Goal: Information Seeking & Learning: Learn about a topic

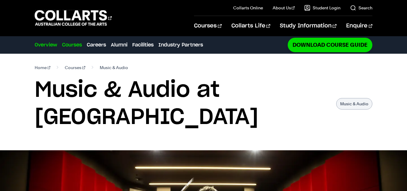
click at [72, 48] on link "Courses" at bounding box center [72, 44] width 20 height 7
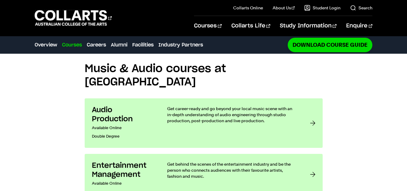
scroll to position [437, 0]
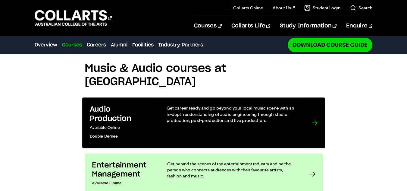
click at [317, 105] on div at bounding box center [314, 123] width 5 height 36
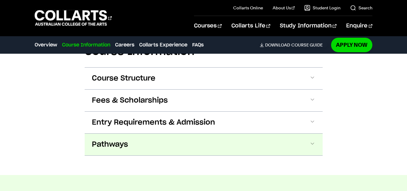
scroll to position [629, 0]
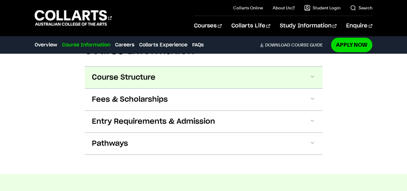
click at [243, 87] on button "Course Structure" at bounding box center [204, 78] width 238 height 22
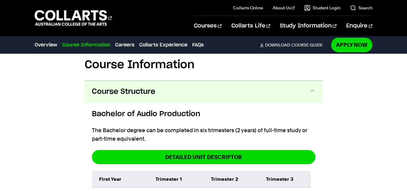
scroll to position [611, 0]
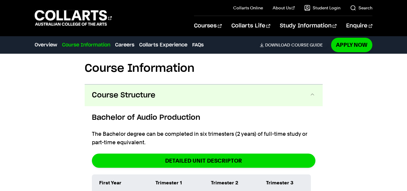
click at [147, 106] on button "Course Structure" at bounding box center [204, 95] width 238 height 22
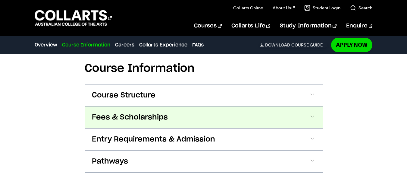
click at [104, 111] on button "Fees & Scholarships" at bounding box center [204, 117] width 238 height 22
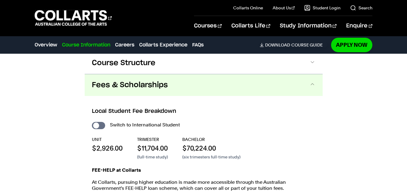
scroll to position [643, 0]
click at [98, 95] on button "Fees & Scholarships" at bounding box center [204, 85] width 238 height 22
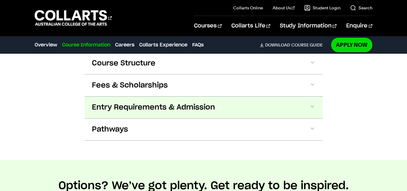
click at [89, 104] on button "Entry Requirements & Admission" at bounding box center [204, 107] width 238 height 22
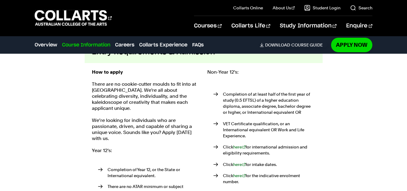
scroll to position [698, 0]
click at [112, 77] on div "How to apply There are no cookie-cutter moulds to fit into at Collarts. We're a…" at bounding box center [146, 147] width 108 height 156
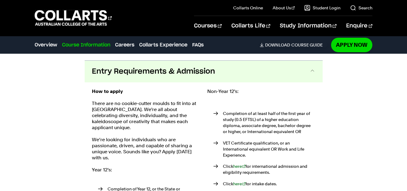
scroll to position [679, 0]
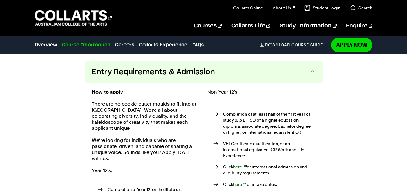
click at [120, 73] on span "Entry Requirements & Admission" at bounding box center [153, 72] width 123 height 10
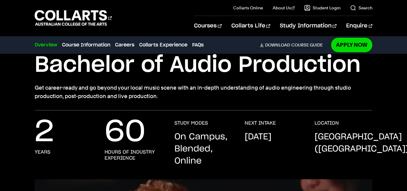
scroll to position [40, 0]
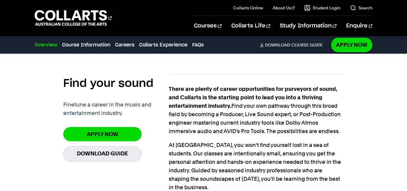
scroll to position [363, 0]
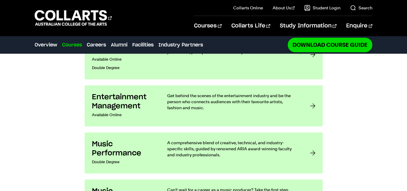
scroll to position [520, 0]
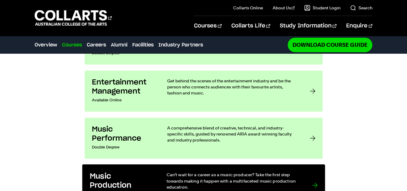
click at [200, 172] on p "Can’t wait for a career as a music producer? Take the first step towards making…" at bounding box center [233, 181] width 134 height 18
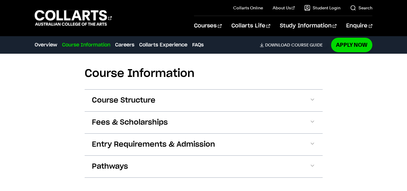
scroll to position [797, 0]
click at [266, 176] on section "Course Information Course Structure Bachelor of Music Production The Bachelor d…" at bounding box center [204, 118] width 238 height 158
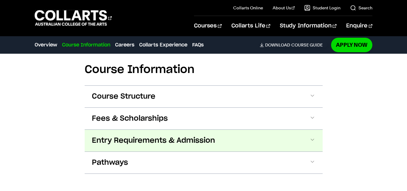
scroll to position [798, 0]
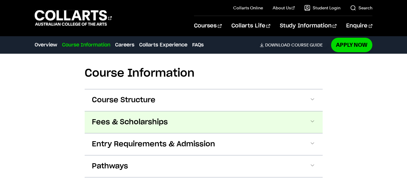
click at [138, 121] on button "Fees & Scholarships" at bounding box center [204, 122] width 238 height 22
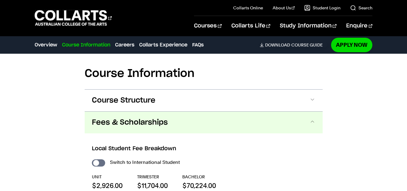
scroll to position [797, 0]
click at [138, 120] on button "Fees & Scholarships" at bounding box center [204, 123] width 238 height 22
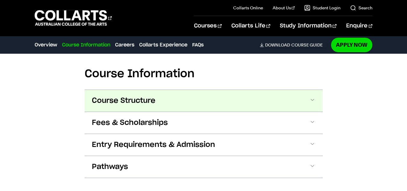
click at [142, 98] on button "Course Structure" at bounding box center [204, 101] width 238 height 22
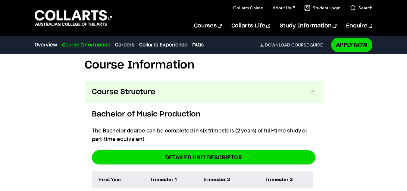
scroll to position [805, 0]
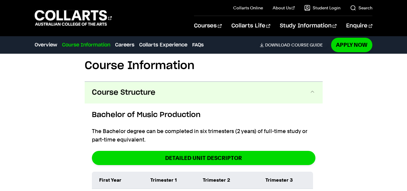
click at [117, 90] on button "Course Structure" at bounding box center [204, 93] width 238 height 22
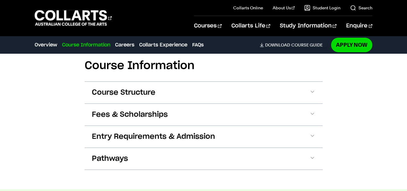
click at [117, 90] on button "Course Structure" at bounding box center [204, 93] width 238 height 22
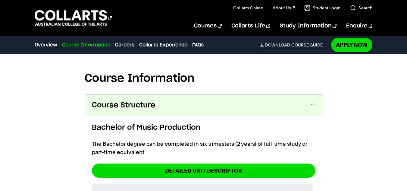
scroll to position [791, 0]
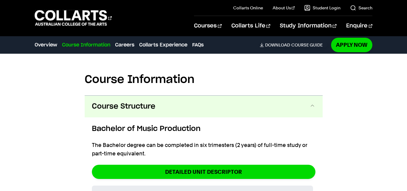
click at [137, 96] on button "Course Structure" at bounding box center [204, 107] width 238 height 22
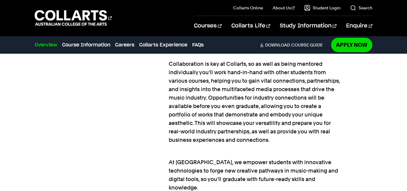
scroll to position [631, 0]
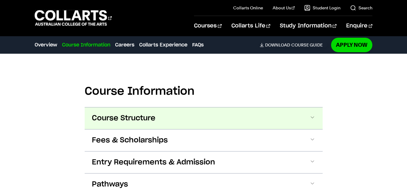
click at [205, 109] on button "Course Structure" at bounding box center [204, 118] width 238 height 22
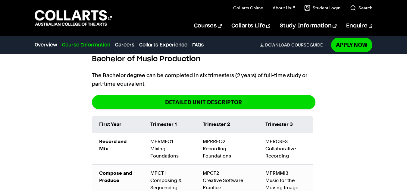
scroll to position [858, 0]
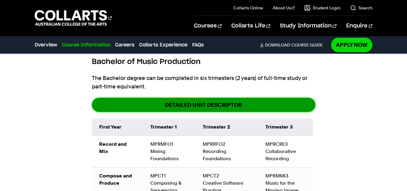
click at [209, 102] on link "DETAILED UNIT DESCRIPTOR" at bounding box center [204, 105] width 224 height 14
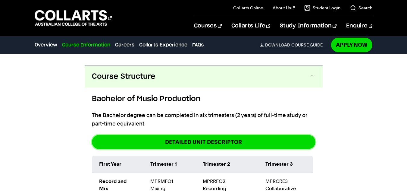
scroll to position [795, 0]
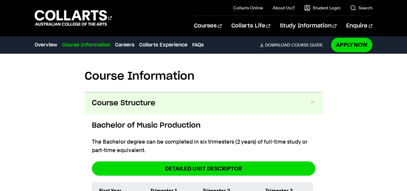
click at [227, 103] on button "Course Structure" at bounding box center [204, 103] width 238 height 22
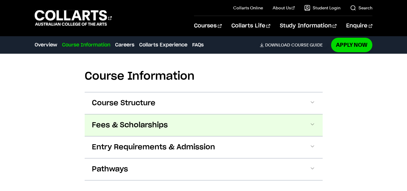
click at [210, 118] on button "Fees & Scholarships" at bounding box center [204, 125] width 238 height 22
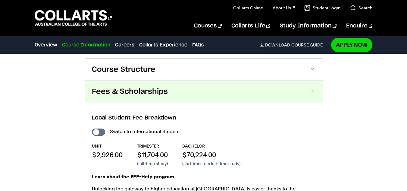
scroll to position [820, 0]
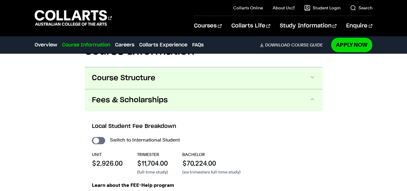
click at [170, 76] on button "Course Structure" at bounding box center [204, 78] width 238 height 22
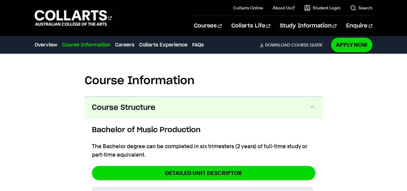
scroll to position [783, 0]
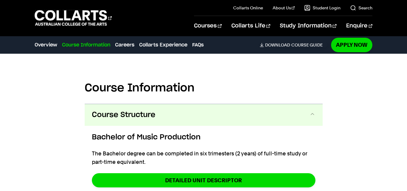
click at [209, 104] on button "Course Structure" at bounding box center [204, 115] width 238 height 22
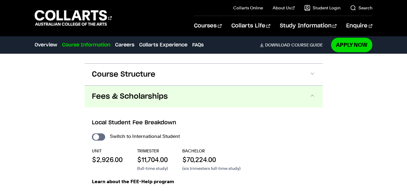
scroll to position [823, 0]
click at [98, 134] on input "International Student" at bounding box center [98, 137] width 13 height 7
checkbox input "true"
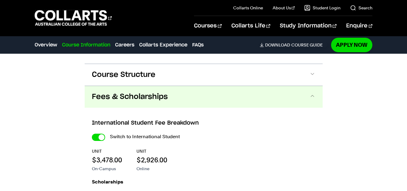
click at [98, 134] on input "International Student" at bounding box center [98, 137] width 13 height 7
checkbox input "false"
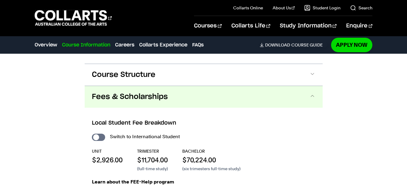
click at [142, 92] on span "Fees & Scholarships" at bounding box center [130, 97] width 76 height 10
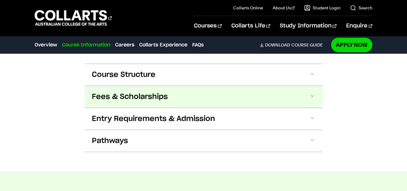
click at [142, 92] on span "Fees & Scholarships" at bounding box center [130, 97] width 76 height 10
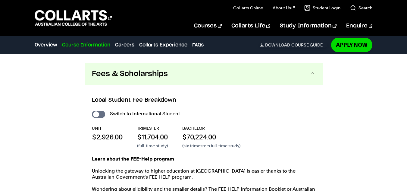
scroll to position [846, 0]
click at [142, 96] on h3 "Local Student Fee Breakdown" at bounding box center [204, 100] width 224 height 8
click at [146, 73] on button "Fees & Scholarships" at bounding box center [204, 74] width 238 height 22
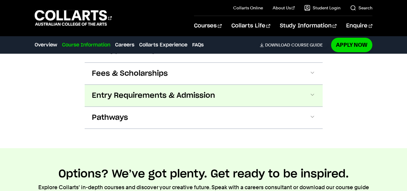
click at [124, 91] on span "Entry Requirements & Admission" at bounding box center [153, 96] width 123 height 10
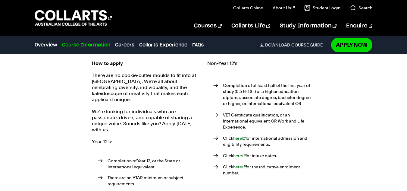
scroll to position [899, 0]
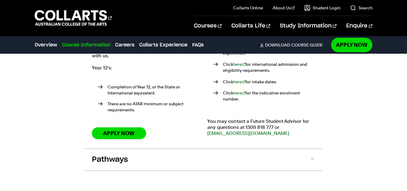
click at [173, 154] on button "Pathways" at bounding box center [204, 160] width 238 height 22
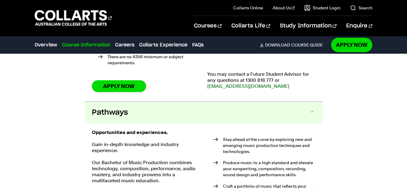
scroll to position [1019, 0]
click at [173, 160] on p "Our Bachelor of Music Production combines technology, composition, performance,…" at bounding box center [146, 172] width 108 height 24
click at [286, 102] on button "Pathways" at bounding box center [204, 113] width 238 height 22
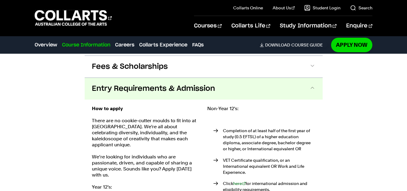
scroll to position [839, 0]
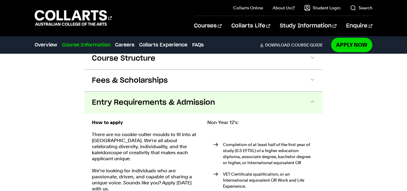
click at [313, 101] on button "Entry Requirements & Admission" at bounding box center [204, 103] width 238 height 22
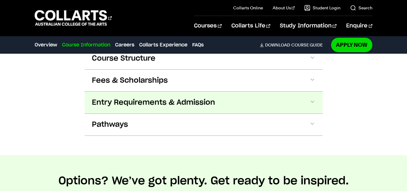
click at [313, 101] on button "Entry Requirements & Admission" at bounding box center [204, 103] width 238 height 22
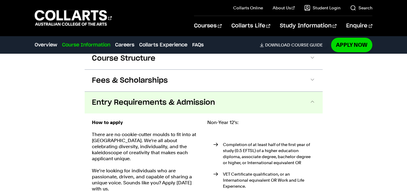
scroll to position [868, 0]
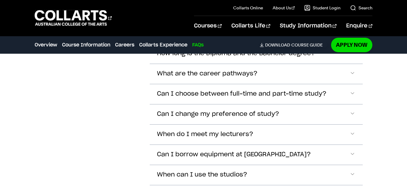
scroll to position [2167, 0]
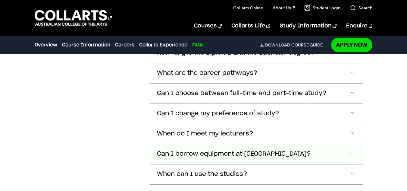
click at [160, 150] on span "Can I borrow equipment at Collarts?" at bounding box center [234, 153] width 154 height 7
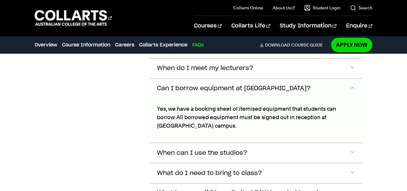
scroll to position [2232, 0]
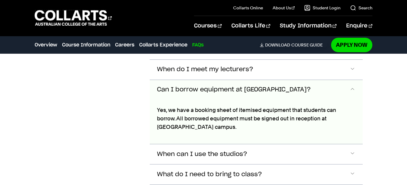
click at [187, 84] on button "Can I borrow equipment at Collarts?" at bounding box center [256, 90] width 213 height 20
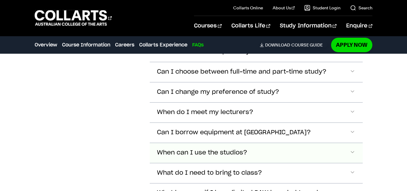
scroll to position [2188, 0]
click at [155, 103] on button "When do I meet my lecturers?" at bounding box center [256, 113] width 213 height 20
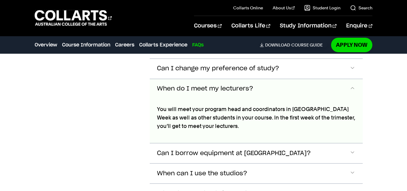
scroll to position [2212, 0]
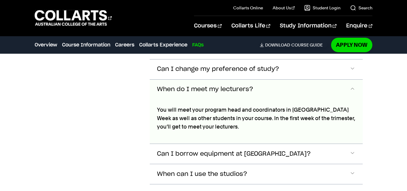
click at [188, 86] on span "When do I meet my lecturers?" at bounding box center [205, 89] width 96 height 7
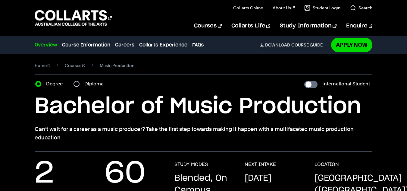
scroll to position [0, 0]
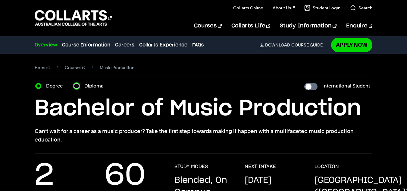
click at [77, 86] on input "Diploma" at bounding box center [77, 86] width 6 height 6
radio input "true"
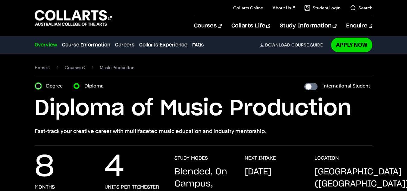
click at [38, 85] on input "Degree" at bounding box center [38, 86] width 6 height 6
radio input "true"
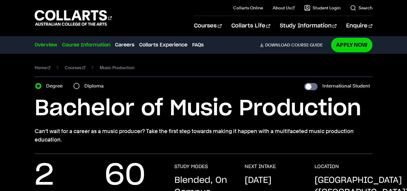
click at [87, 44] on link "Course Information" at bounding box center [86, 44] width 48 height 7
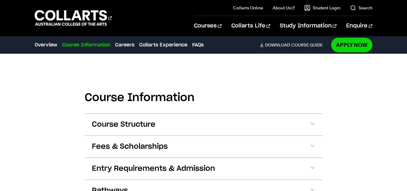
scroll to position [774, 0]
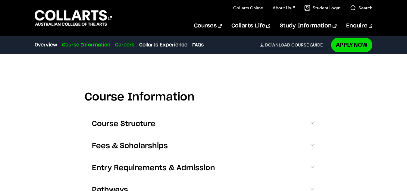
click at [121, 43] on link "Careers" at bounding box center [124, 44] width 19 height 7
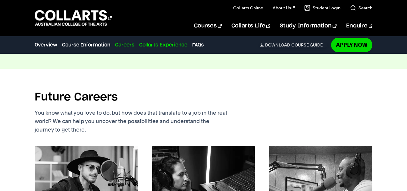
scroll to position [1033, 0]
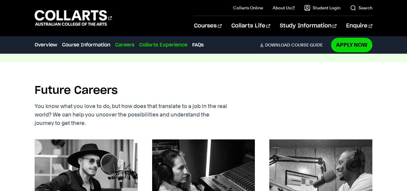
click at [158, 43] on link "Collarts Experience" at bounding box center [163, 44] width 48 height 7
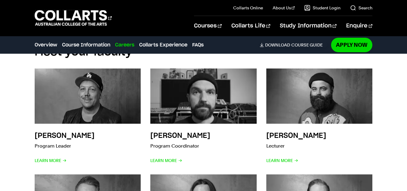
scroll to position [1342, 0]
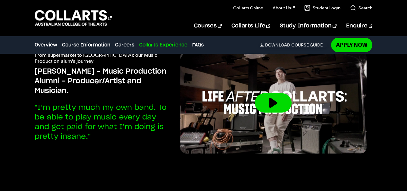
scroll to position [1980, 0]
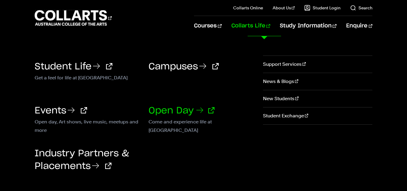
click at [169, 110] on link "Open Day" at bounding box center [182, 110] width 66 height 9
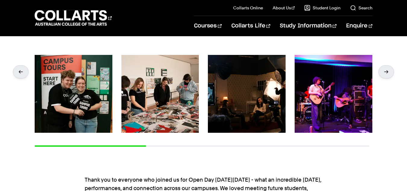
scroll to position [99, 0]
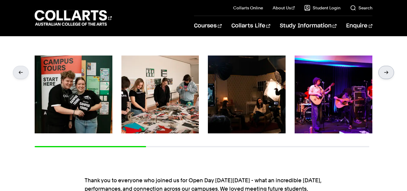
click at [390, 71] on div at bounding box center [387, 72] width 16 height 13
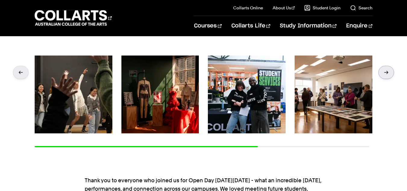
click at [390, 71] on div at bounding box center [387, 72] width 16 height 13
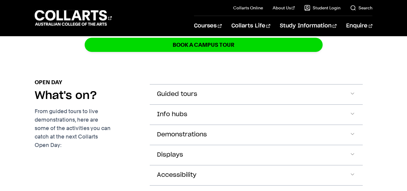
scroll to position [301, 0]
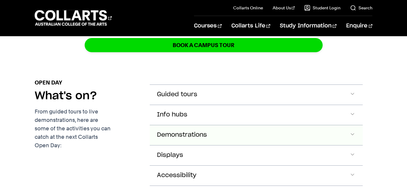
click at [166, 132] on span "Demonstrations" at bounding box center [182, 134] width 50 height 7
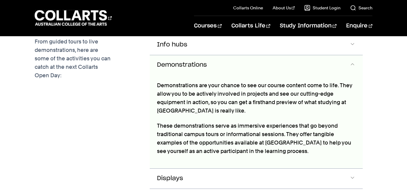
scroll to position [371, 0]
click at [206, 66] on span "Demonstrations" at bounding box center [182, 64] width 50 height 7
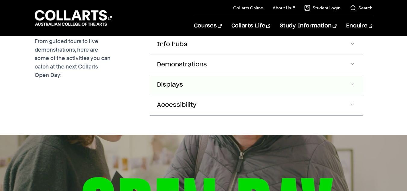
click at [200, 84] on button "Displays" at bounding box center [256, 85] width 213 height 20
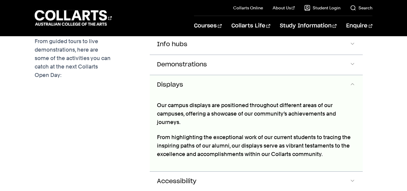
scroll to position [391, 0]
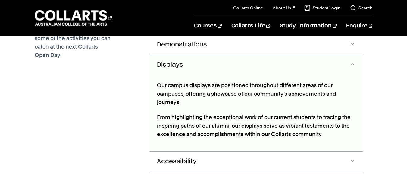
click at [201, 78] on div "Our campus displays are positioned throughout different areas of our campuses, …" at bounding box center [256, 113] width 213 height 76
click at [187, 66] on button "Displays" at bounding box center [256, 65] width 213 height 20
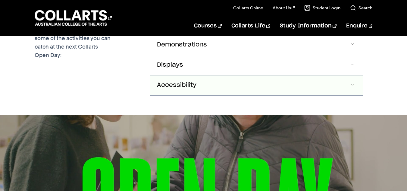
click at [184, 89] on button "Accessibility" at bounding box center [256, 85] width 213 height 20
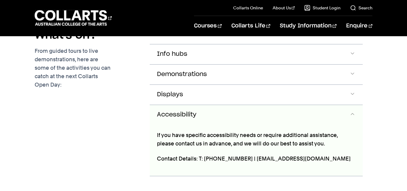
click at [179, 112] on span "Accessibility" at bounding box center [176, 114] width 39 height 7
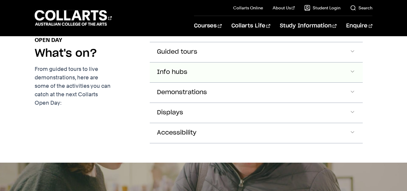
click at [194, 76] on button "Info hubs" at bounding box center [256, 72] width 213 height 20
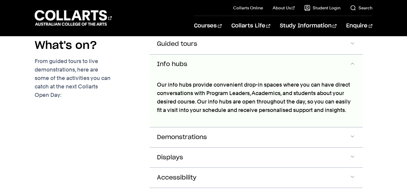
click at [194, 76] on div "Our info hubs provide convenient drop-in spaces where you can have direct conve…" at bounding box center [256, 100] width 213 height 53
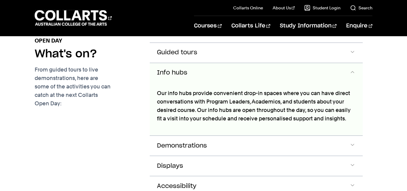
click at [194, 76] on button "Info hubs" at bounding box center [256, 73] width 213 height 20
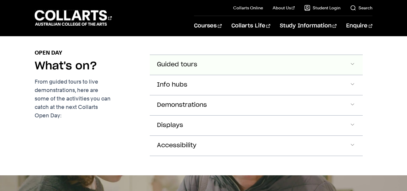
click at [201, 68] on button "Guided tours" at bounding box center [256, 65] width 213 height 20
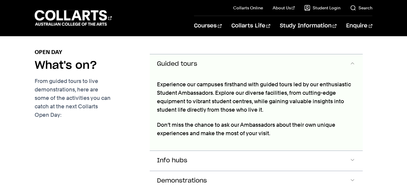
click at [201, 68] on button "Guided tours" at bounding box center [256, 64] width 213 height 20
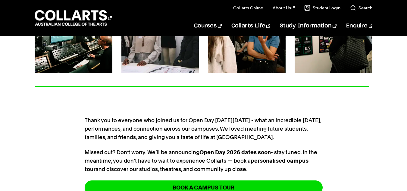
scroll to position [186, 0]
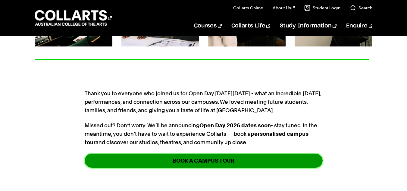
click at [194, 154] on link "Book a Campus Tour" at bounding box center [204, 160] width 238 height 14
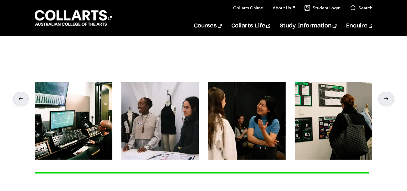
scroll to position [72, 0]
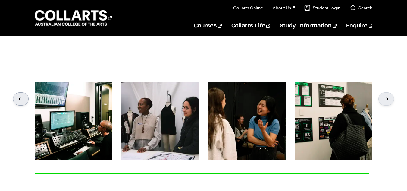
click at [20, 103] on div at bounding box center [21, 98] width 16 height 13
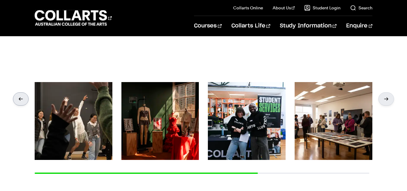
click at [20, 103] on div at bounding box center [21, 98] width 16 height 13
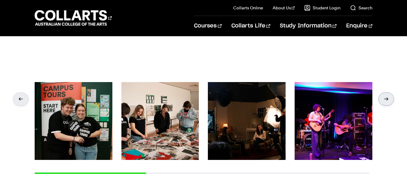
click at [387, 101] on div at bounding box center [387, 98] width 16 height 13
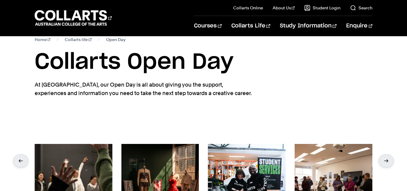
scroll to position [0, 0]
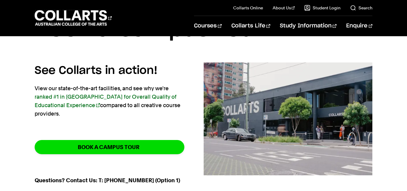
scroll to position [43, 0]
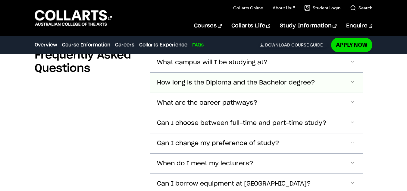
click at [152, 113] on button "Can I choose between full-time and part-time study?" at bounding box center [256, 123] width 213 height 20
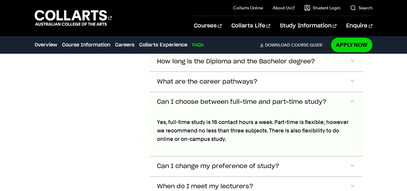
scroll to position [2161, 0]
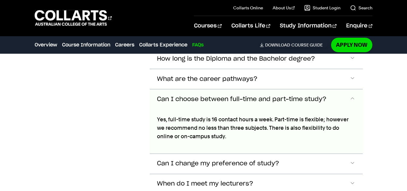
click at [168, 96] on button "Can I choose between full-time and part-time study?" at bounding box center [256, 99] width 213 height 20
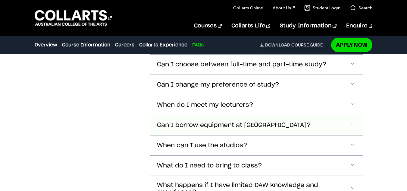
scroll to position [2196, 0]
click at [200, 140] on button "When can I use the studios?" at bounding box center [256, 145] width 213 height 20
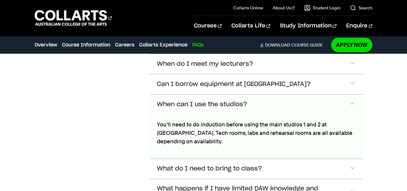
scroll to position [2237, 0]
click at [214, 102] on button "When can I use the studios?" at bounding box center [256, 105] width 213 height 20
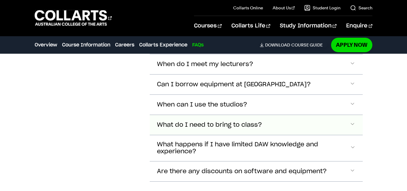
click at [208, 121] on span "What do I need to bring to class?" at bounding box center [209, 124] width 105 height 7
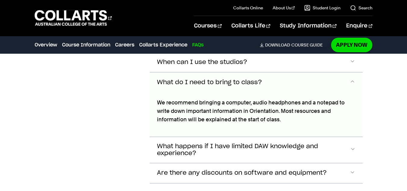
scroll to position [2271, 0]
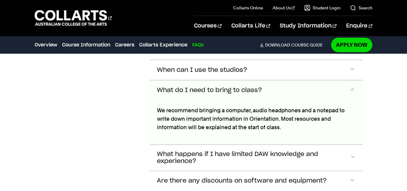
click at [237, 87] on span "What do I need to bring to class?" at bounding box center [209, 90] width 105 height 7
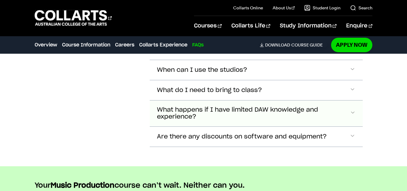
click at [213, 100] on button "What happens if I have limited DAW knowledge and experience?" at bounding box center [256, 113] width 213 height 26
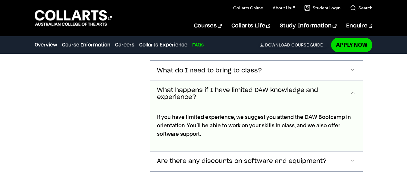
scroll to position [2290, 0]
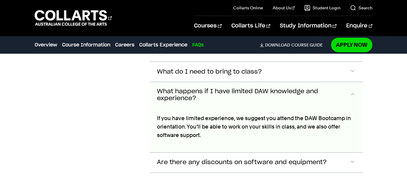
click at [200, 88] on span "What happens if I have limited DAW knowledge and experience?" at bounding box center [253, 95] width 193 height 14
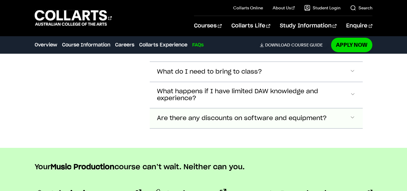
click at [192, 108] on button "Are there any discounts on software and equipment?" at bounding box center [256, 118] width 213 height 20
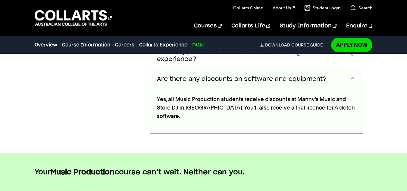
scroll to position [2333, 0]
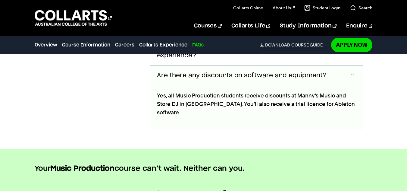
click at [184, 69] on button "Are there any discounts on software and equipment?" at bounding box center [256, 75] width 213 height 20
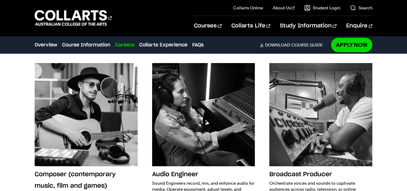
scroll to position [1108, 0]
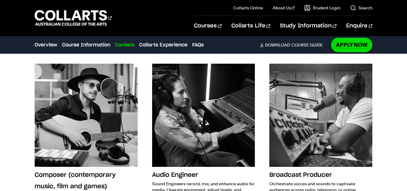
click at [147, 119] on div "Composer (contemporary music, film and games) Create emotive soundscapes to sup…" at bounding box center [204, 154] width 338 height 180
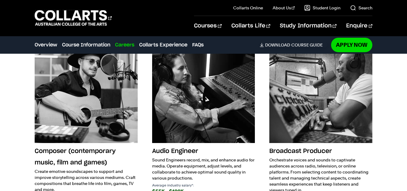
scroll to position [1133, 0]
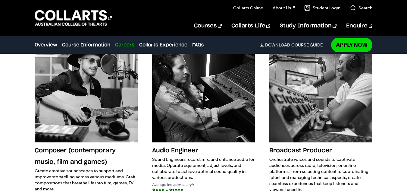
click at [145, 117] on div "Composer (contemporary music, film and games) Create emotive soundscapes to sup…" at bounding box center [204, 129] width 338 height 180
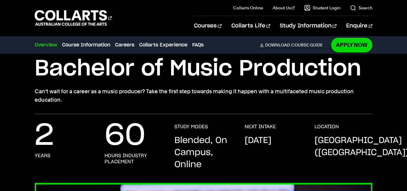
scroll to position [0, 0]
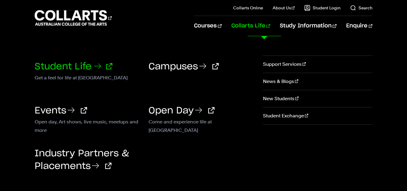
click at [102, 69] on icon at bounding box center [98, 66] width 10 height 10
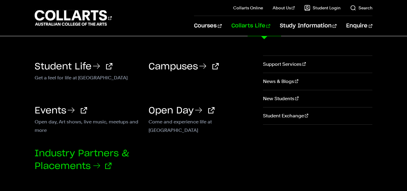
scroll to position [24, 0]
click at [63, 151] on link "Industry Partners & Placements" at bounding box center [82, 160] width 94 height 22
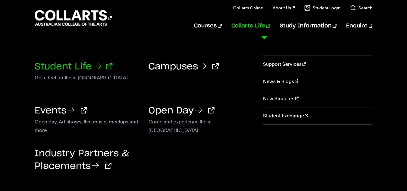
click at [70, 65] on link "Student Life" at bounding box center [74, 66] width 78 height 9
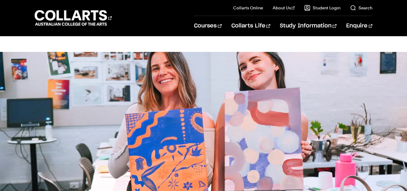
scroll to position [160, 0]
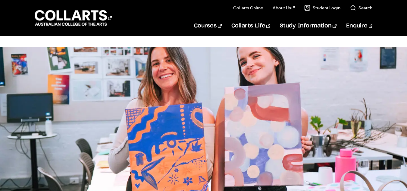
click at [38, 140] on img at bounding box center [203, 130] width 407 height 166
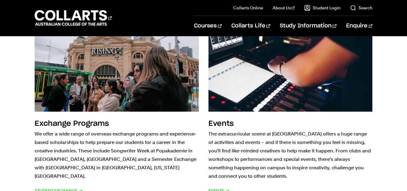
scroll to position [750, 0]
